Goal: Navigation & Orientation: Find specific page/section

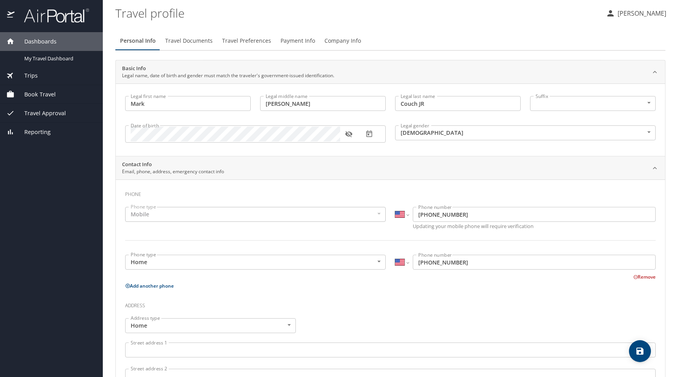
select select "US"
click at [67, 53] on link "My Travel Dashboard" at bounding box center [51, 58] width 103 height 15
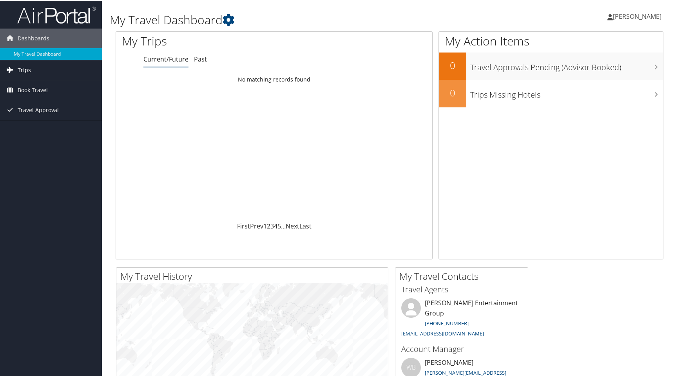
click at [22, 65] on span "Trips" at bounding box center [24, 70] width 13 height 20
click at [34, 84] on link "Current/Future Trips" at bounding box center [51, 85] width 102 height 12
